Goal: Information Seeking & Learning: Learn about a topic

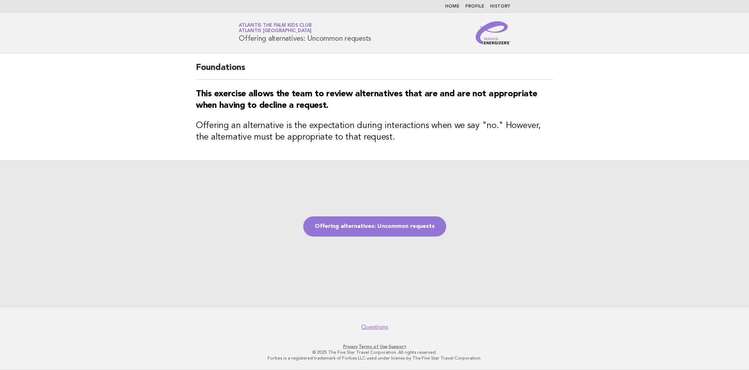
drag, startPoint x: 235, startPoint y: 36, endPoint x: 375, endPoint y: 38, distance: 140.5
click at [375, 38] on div "Service Energizers Atlantis The Palm Kids Club Atlantis Dubai Offering alternat…" at bounding box center [375, 32] width 292 height 23
copy h1 "Offering alternatives: Uncommon requests"
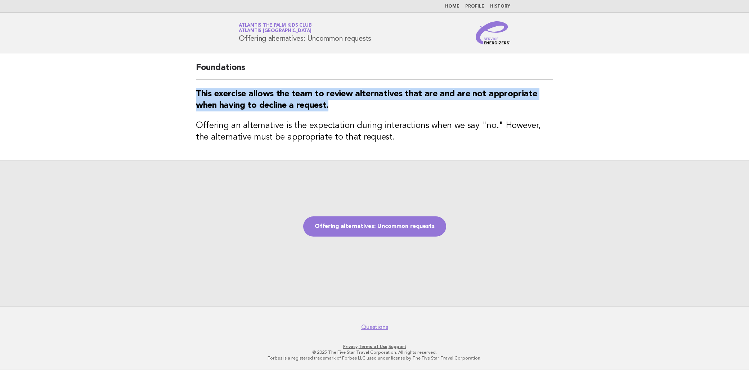
drag, startPoint x: 181, startPoint y: 92, endPoint x: 400, endPoint y: 108, distance: 219.7
click at [400, 108] on main "Foundations This exercise allows the team to review alternatives that are and a…" at bounding box center [374, 179] width 749 height 253
